Goal: Task Accomplishment & Management: Use online tool/utility

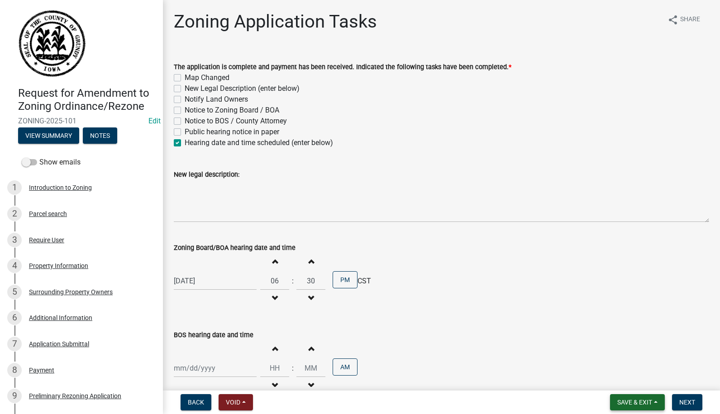
click at [630, 400] on span "Save & Exit" at bounding box center [634, 402] width 35 height 7
click at [622, 380] on button "Save & Exit" at bounding box center [628, 379] width 72 height 22
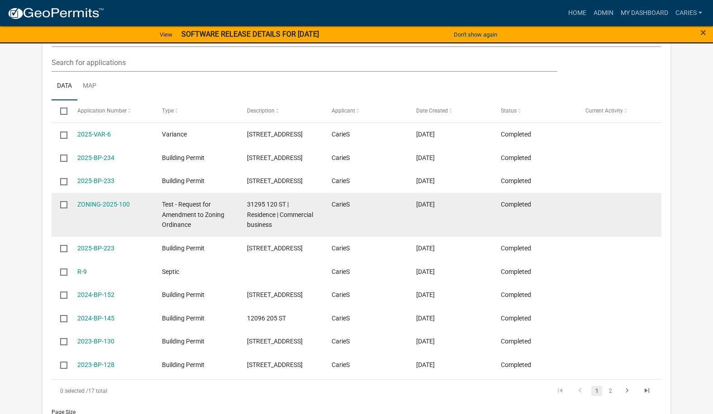
scroll to position [45, 0]
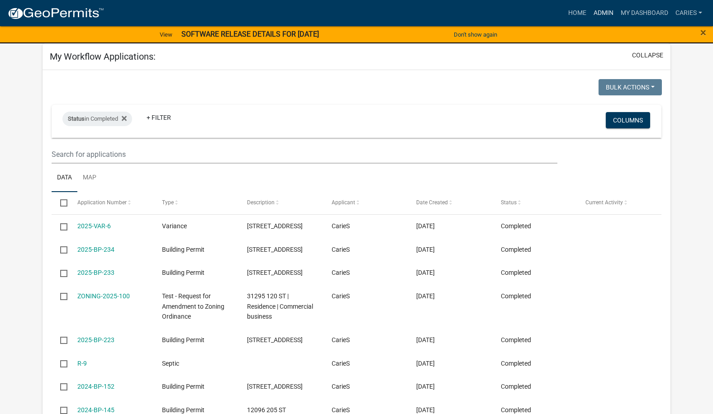
click at [600, 8] on link "Admin" at bounding box center [603, 13] width 27 height 17
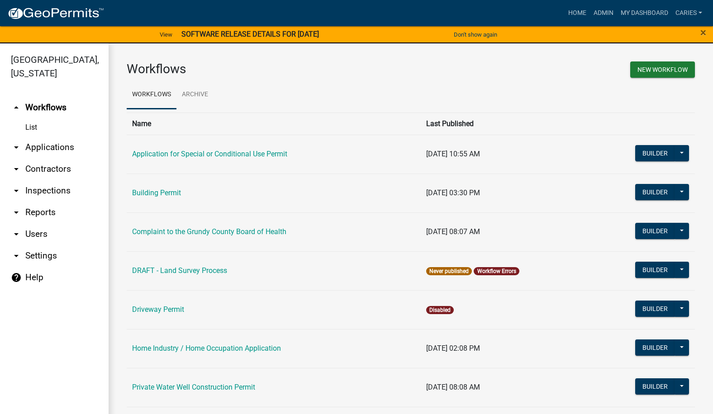
click at [52, 137] on link "arrow_drop_down Applications" at bounding box center [54, 148] width 109 height 22
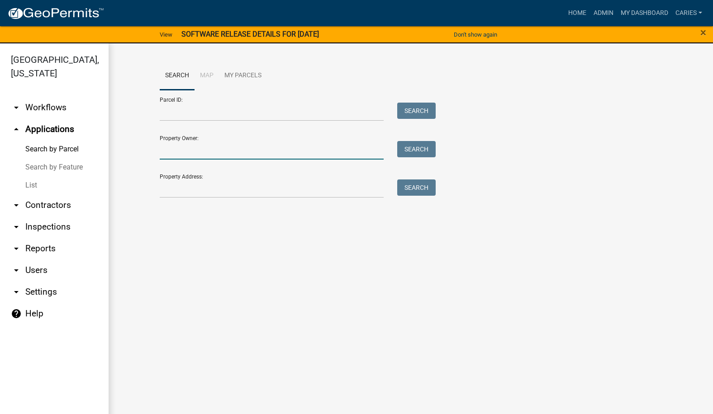
click at [188, 152] on input "Property Owner:" at bounding box center [272, 150] width 224 height 19
type input "carolus"
click at [403, 147] on button "Search" at bounding box center [416, 149] width 38 height 16
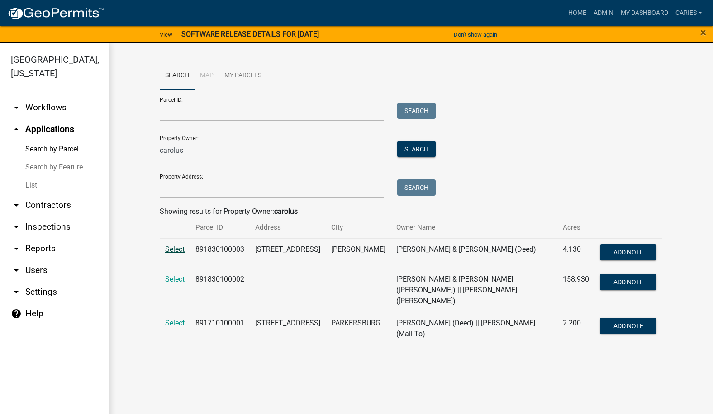
click at [179, 248] on span "Select" at bounding box center [174, 249] width 19 height 9
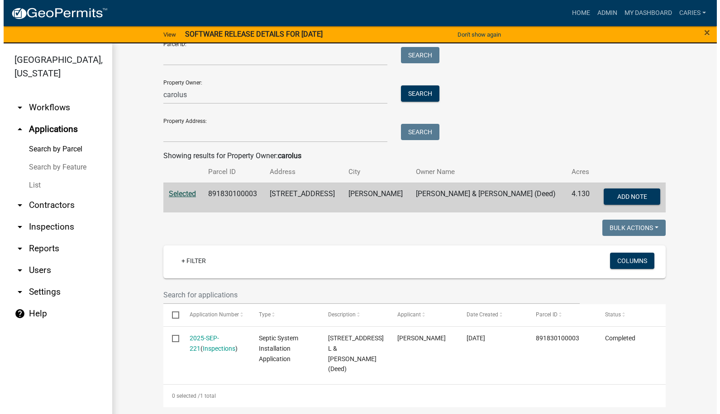
scroll to position [56, 0]
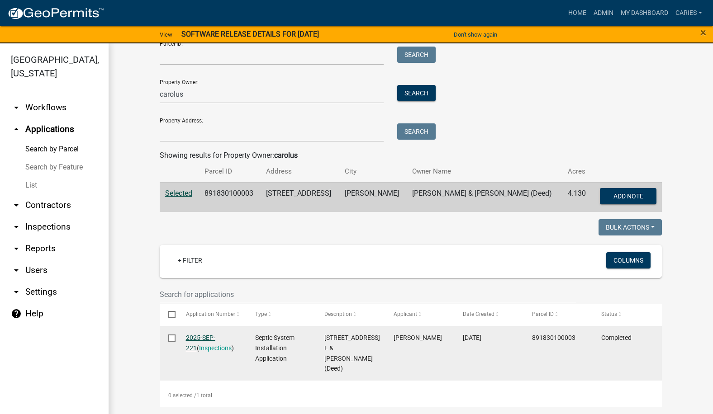
click at [199, 336] on link "2025-SEP-221" at bounding box center [200, 343] width 29 height 18
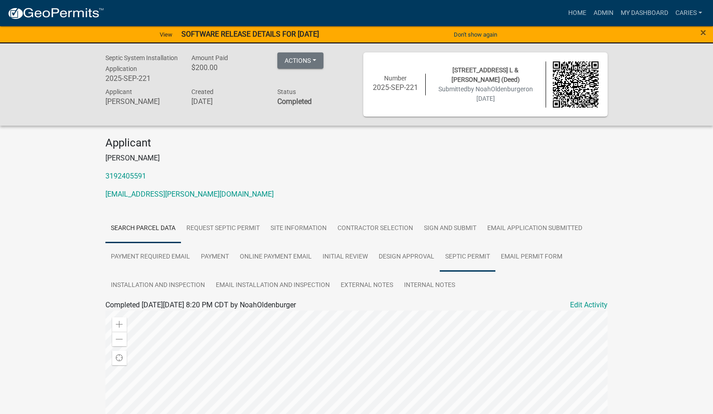
click at [458, 254] on link "Septic Permit" at bounding box center [468, 257] width 56 height 29
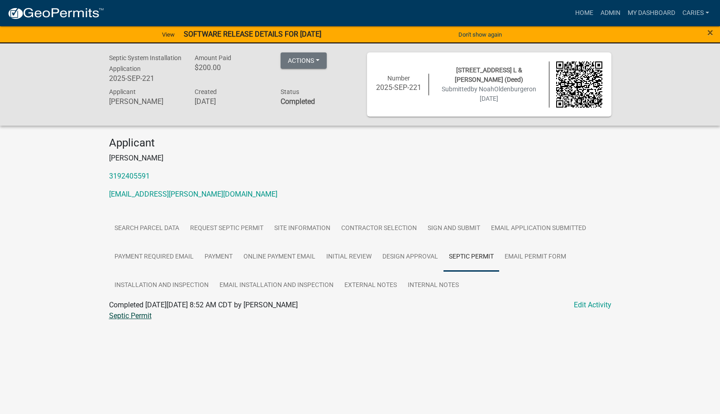
click at [133, 315] on link "Septic Permit" at bounding box center [130, 316] width 43 height 9
